Goal: Find contact information: Find contact information

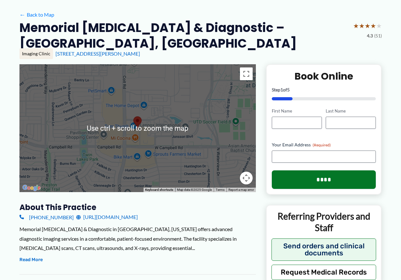
scroll to position [128, 0]
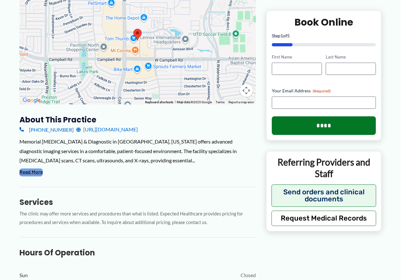
click at [36, 168] on button "Read More" at bounding box center [30, 172] width 23 height 8
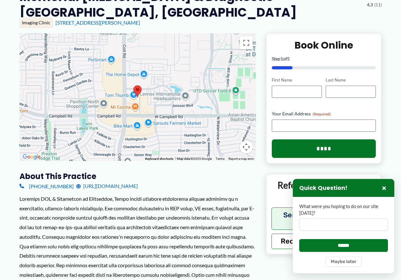
scroll to position [0, 0]
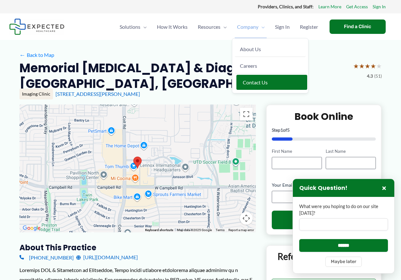
click at [253, 81] on span "Contact Us" at bounding box center [255, 82] width 25 height 6
